Goal: Task Accomplishment & Management: Complete application form

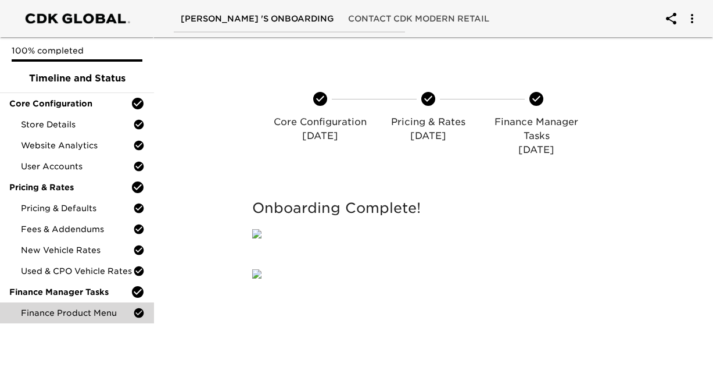
click at [89, 321] on div "Finance Product Menu" at bounding box center [77, 312] width 154 height 21
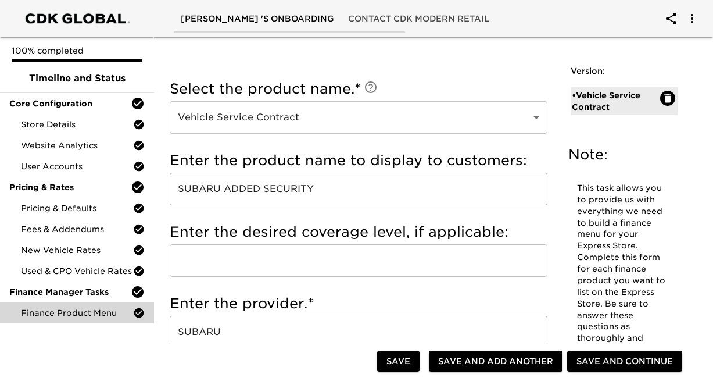
scroll to position [29, 0]
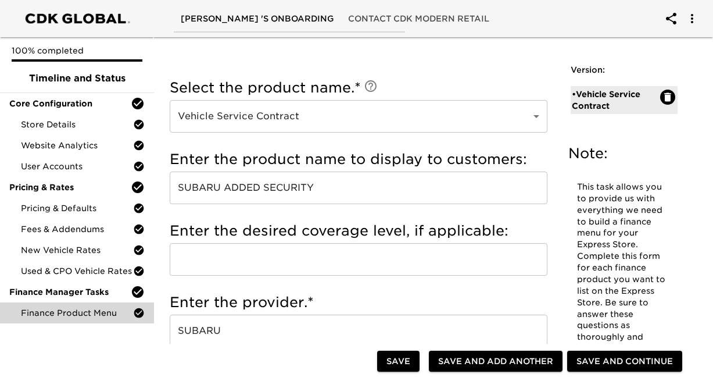
click at [338, 190] on input "SUBARU ADDED SECURITY" at bounding box center [359, 188] width 378 height 33
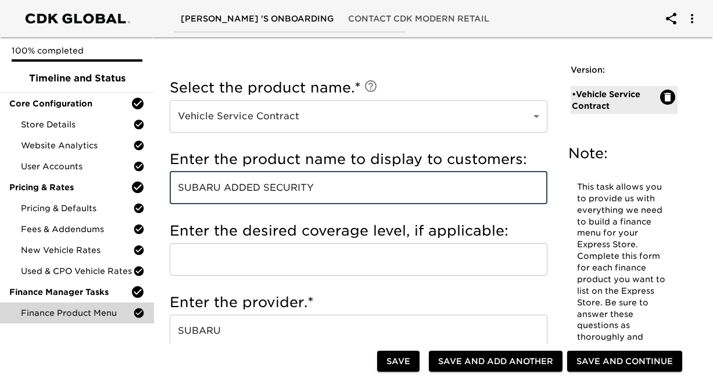
click at [338, 190] on input "SUBARU ADDED SECURITY" at bounding box center [359, 188] width 378 height 33
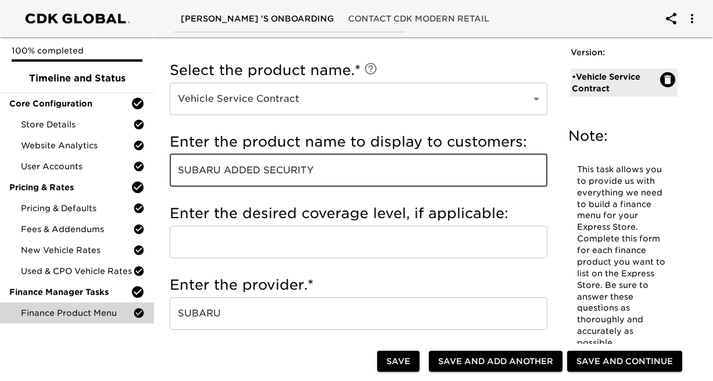
scroll to position [31, 0]
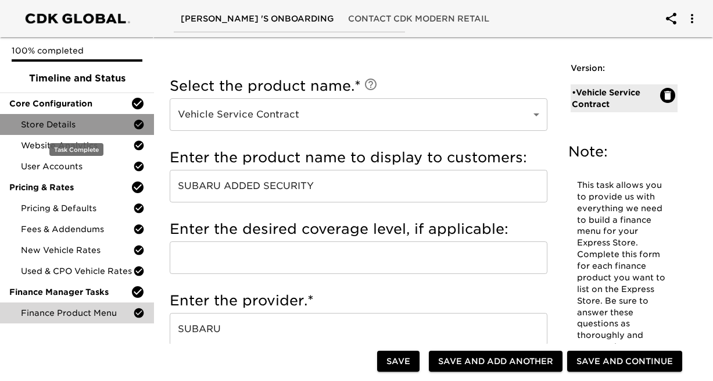
click at [102, 127] on span "Store Details" at bounding box center [77, 125] width 112 height 12
